Goal: Task Accomplishment & Management: Manage account settings

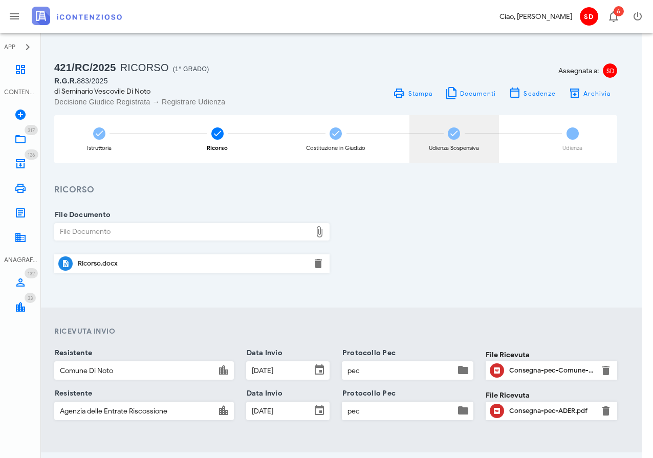
scroll to position [0, 14]
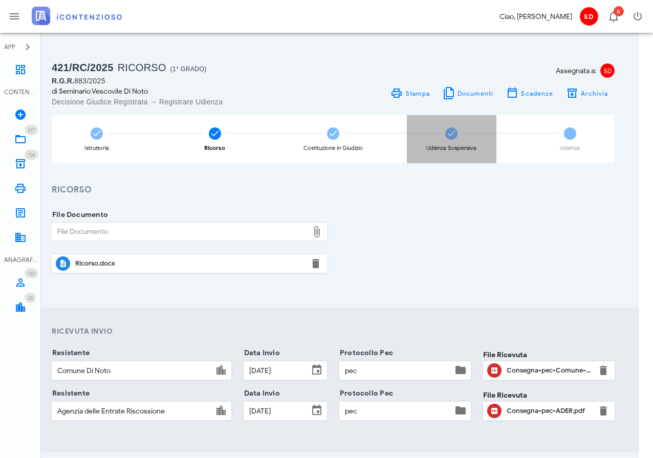
click at [451, 136] on icon at bounding box center [451, 133] width 10 height 10
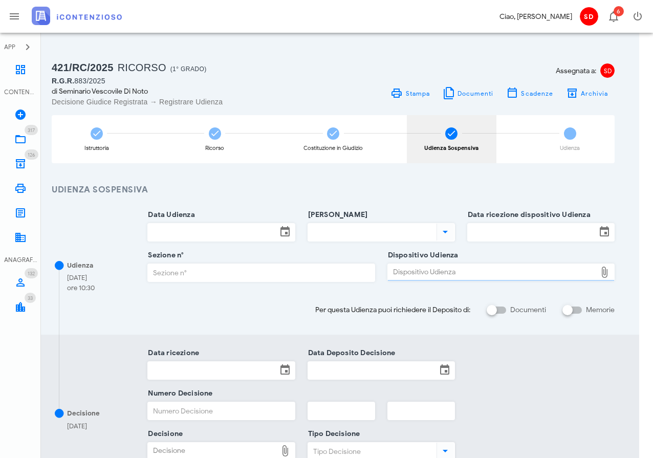
type input "15/07/2025"
type input "10:30"
type input "02/07/2025"
type input "3"
type input "16/07/2025"
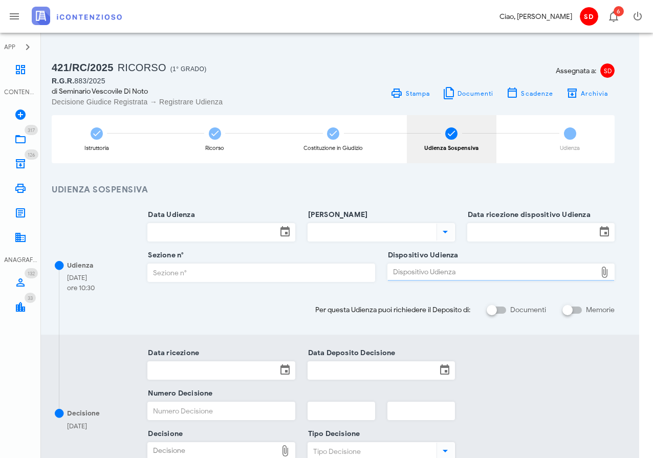
type input "16/07/2025"
type input "956"
type input "2025"
type input "3"
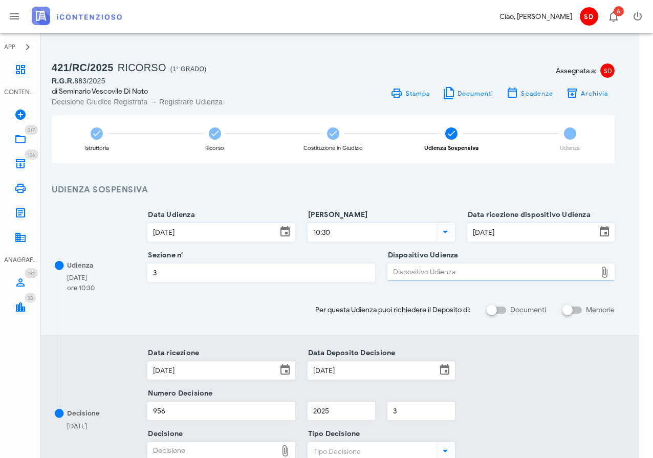
type input "Ordinanza di sospensione"
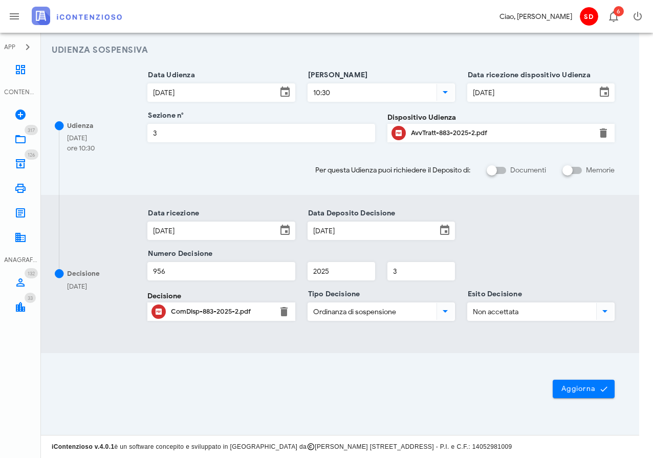
scroll to position [139, 14]
click at [582, 393] on span "Aggiorna" at bounding box center [584, 389] width 46 height 9
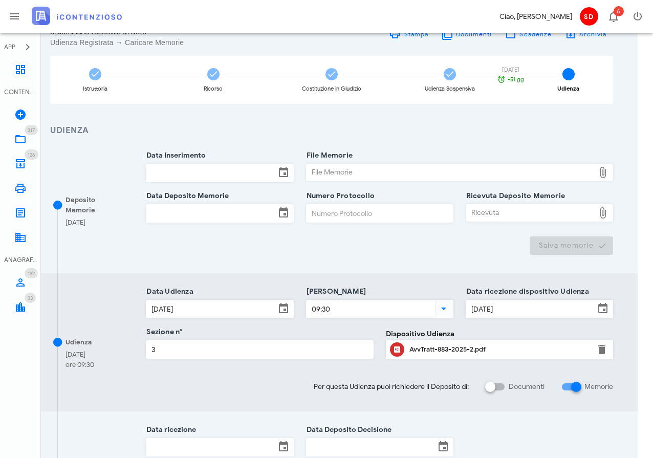
scroll to position [54, 15]
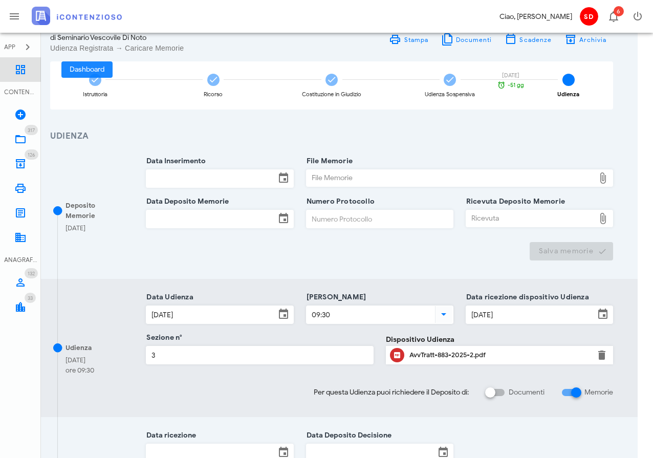
click at [24, 70] on icon at bounding box center [20, 69] width 12 height 12
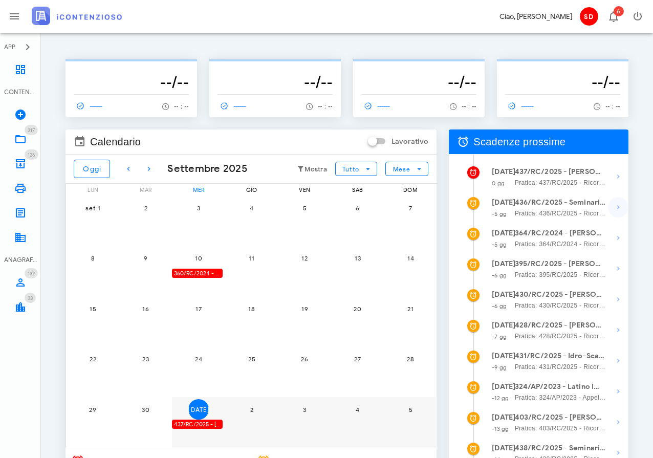
click at [614, 207] on icon "button" at bounding box center [618, 207] width 12 height 12
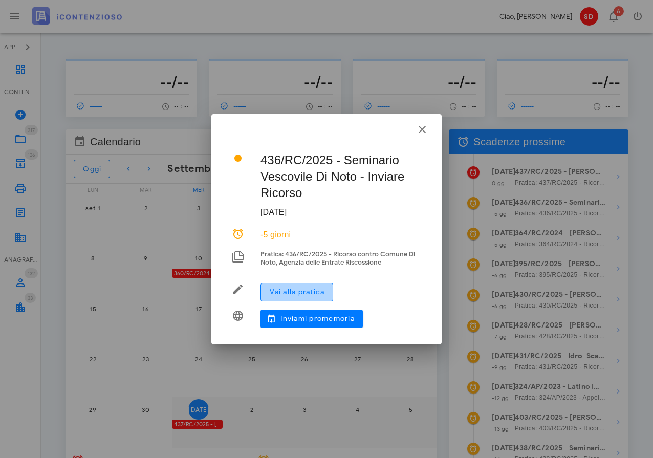
click at [310, 295] on span "Vai alla pratica" at bounding box center [296, 292] width 55 height 9
